Goal: Information Seeking & Learning: Check status

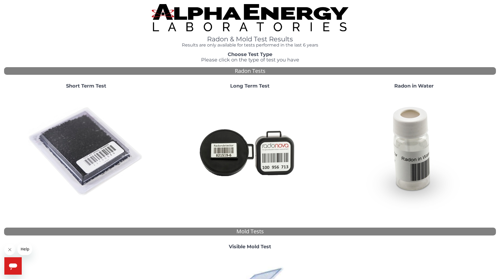
click at [79, 133] on img at bounding box center [86, 151] width 117 height 117
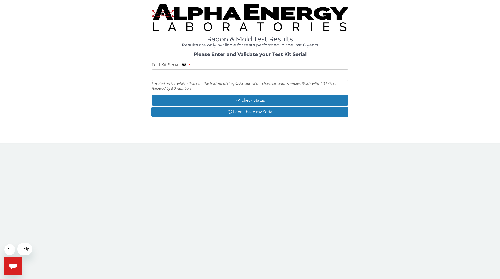
click at [173, 76] on input "Test Kit Serial Located on the white sticker on the bottom of the plastic side …" at bounding box center [250, 75] width 197 height 12
type input "fe368200"
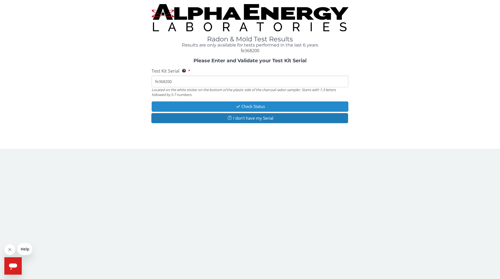
click at [237, 104] on button "Check Status" at bounding box center [250, 106] width 197 height 10
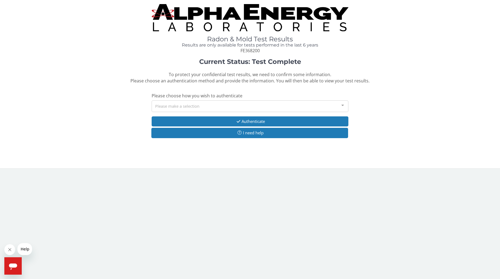
click at [215, 105] on div "Please make a selection" at bounding box center [250, 106] width 197 height 12
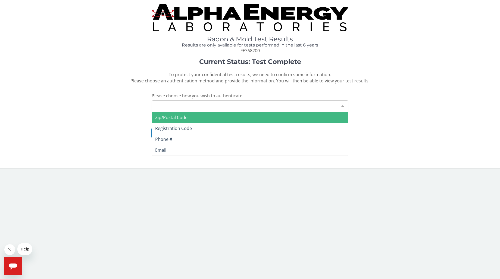
click at [182, 116] on span "Zip/Postal Code" at bounding box center [171, 117] width 32 height 6
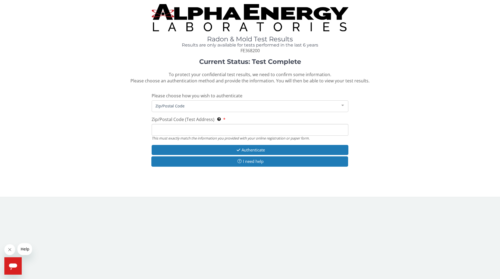
click at [199, 128] on input "Zip/Postal Code (Test Address) This must exactly match the information you prov…" at bounding box center [250, 130] width 197 height 12
type input "53511"
click at [240, 151] on icon "button" at bounding box center [238, 150] width 6 height 4
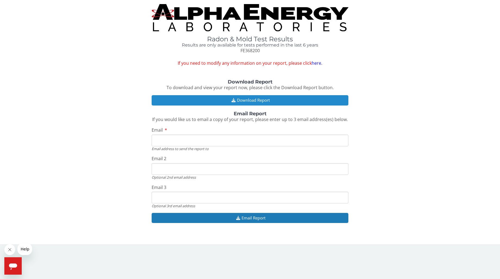
click at [248, 101] on button "Download Report" at bounding box center [250, 100] width 197 height 10
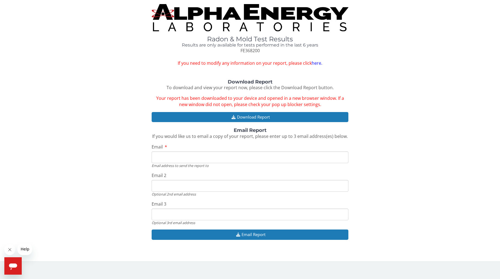
drag, startPoint x: 195, startPoint y: 159, endPoint x: 188, endPoint y: 151, distance: 10.8
click at [195, 159] on input "Email" at bounding box center [250, 157] width 197 height 12
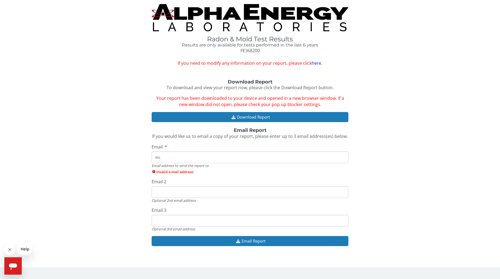
type input "[EMAIL_ADDRESS][DOMAIN_NAME]"
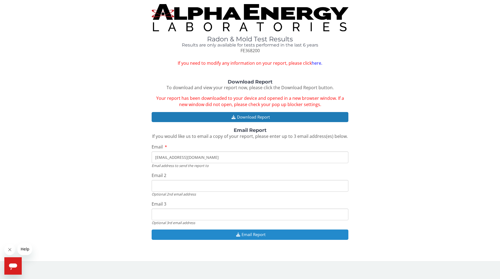
click at [250, 235] on button "Email Report" at bounding box center [250, 234] width 197 height 10
